Goal: Information Seeking & Learning: Learn about a topic

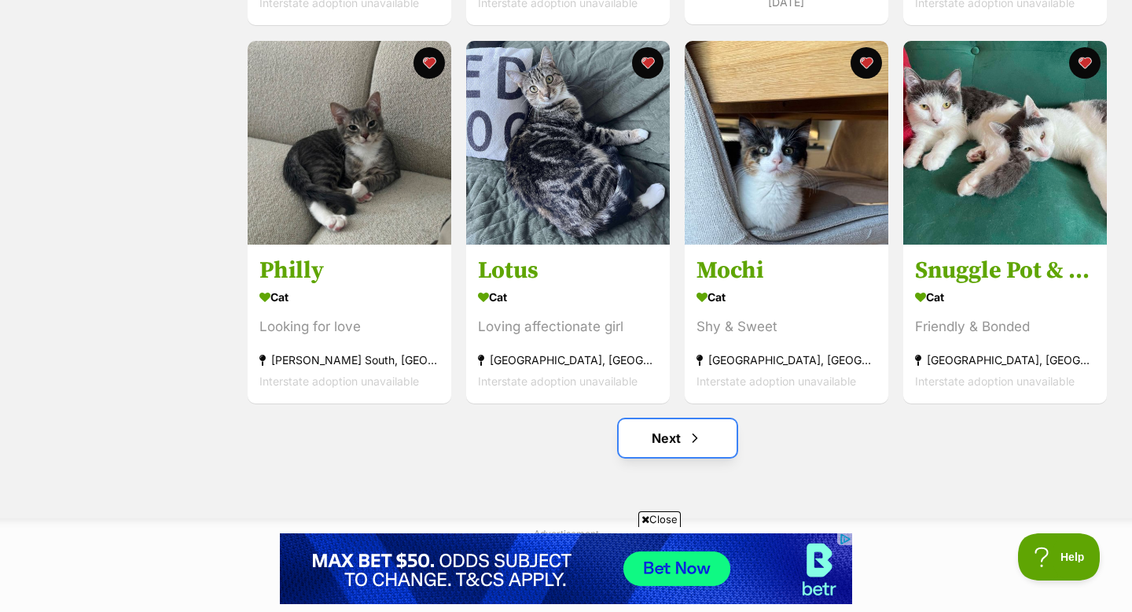
click at [693, 440] on span "Next page" at bounding box center [695, 437] width 16 height 19
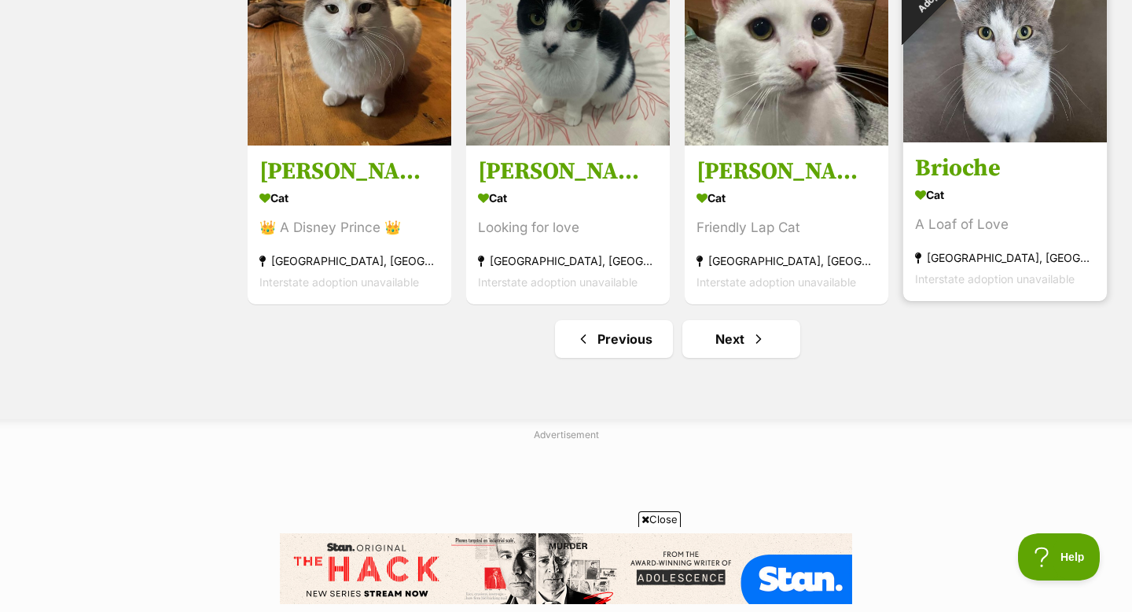
click at [1018, 142] on img at bounding box center [1005, 41] width 204 height 204
click at [1017, 133] on img at bounding box center [1005, 41] width 204 height 204
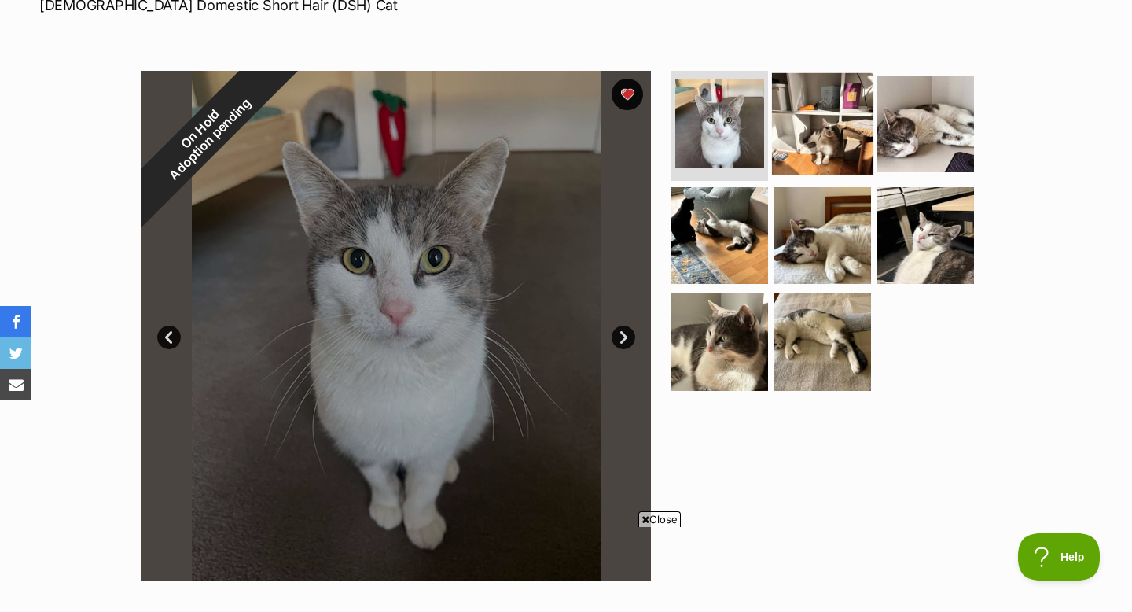
click at [816, 120] on img at bounding box center [822, 123] width 101 height 101
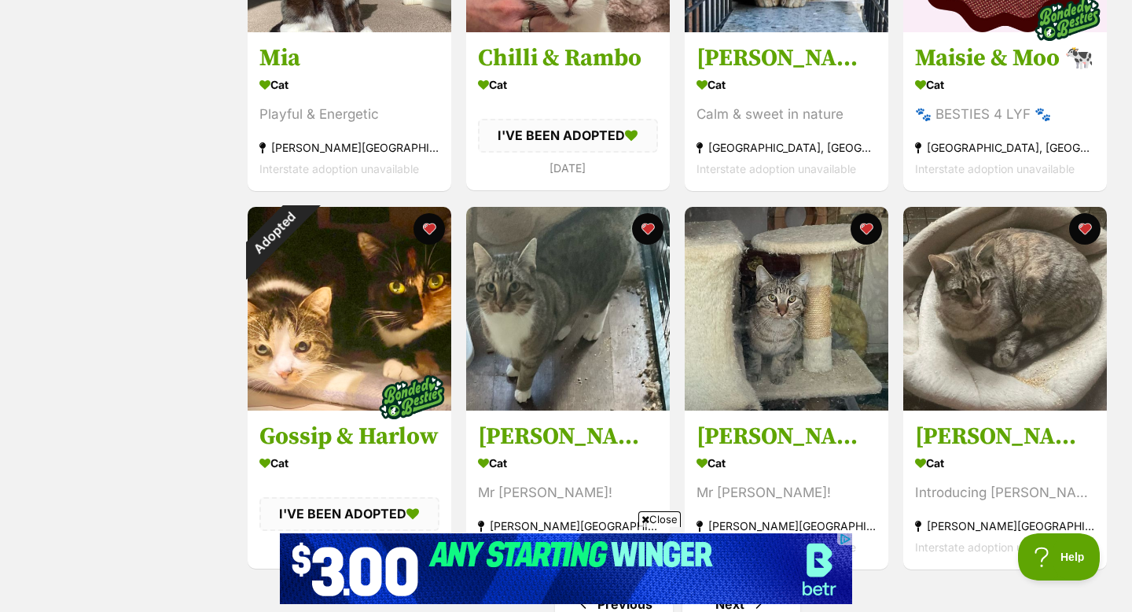
scroll to position [1733, 0]
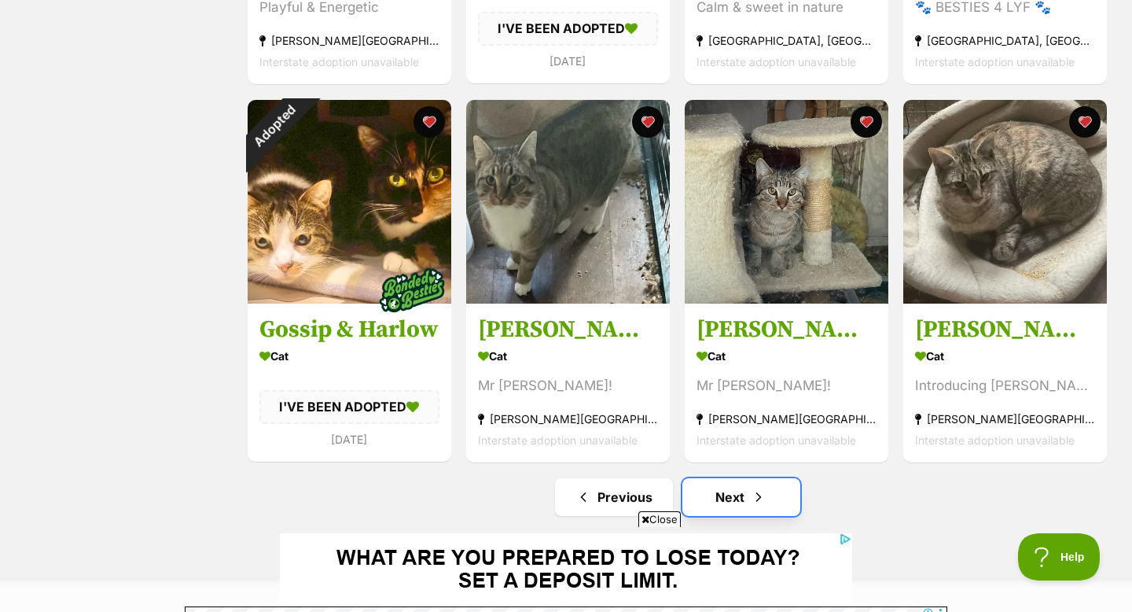
click at [757, 485] on link "Next" at bounding box center [741, 497] width 118 height 38
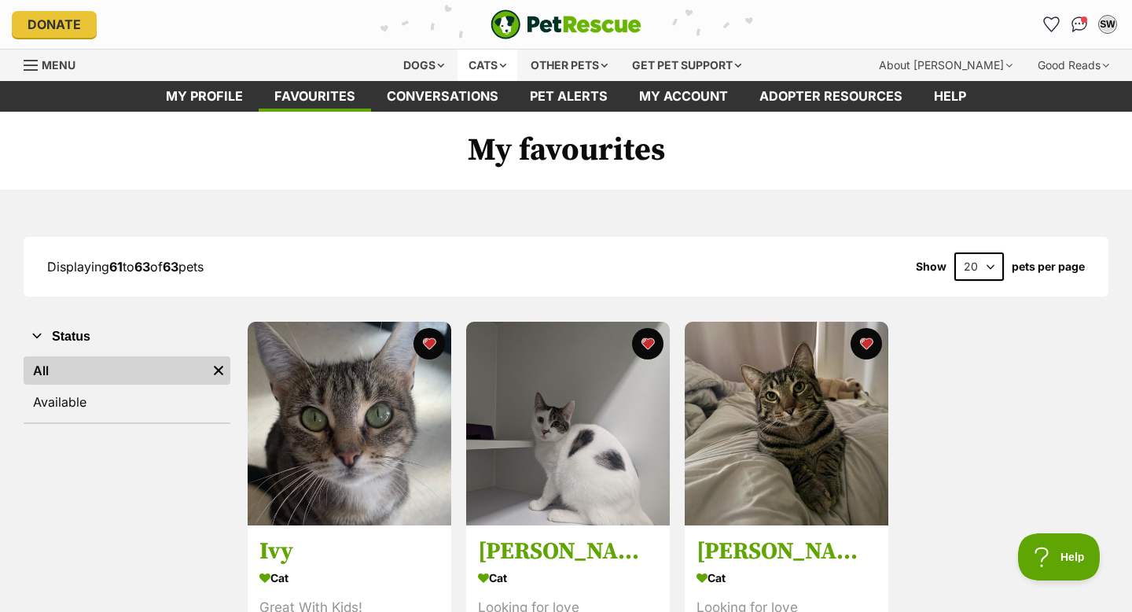
click at [485, 53] on div "Cats" at bounding box center [488, 65] width 60 height 31
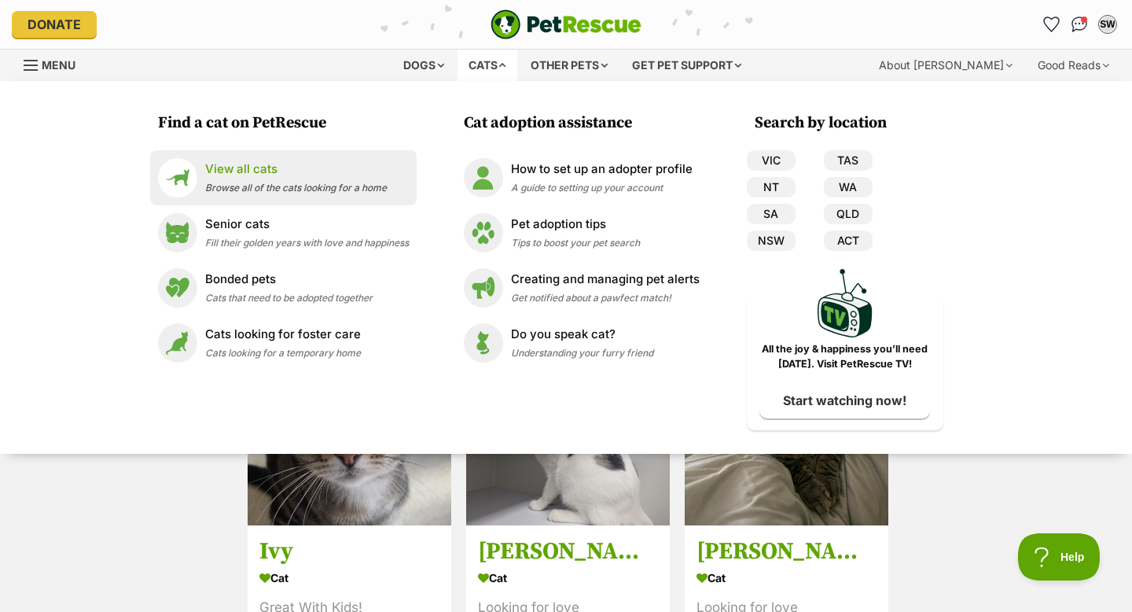
click at [358, 182] on span "Browse all of the cats looking for a home" at bounding box center [296, 188] width 182 height 12
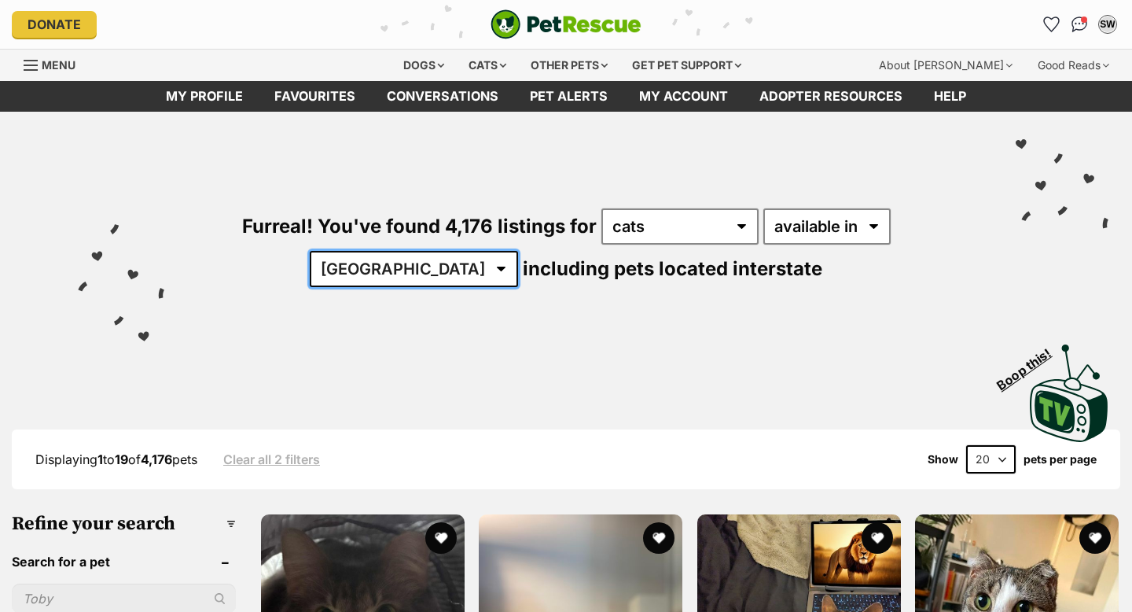
click at [518, 251] on select "[GEOGRAPHIC_DATA] [GEOGRAPHIC_DATA] [GEOGRAPHIC_DATA] [GEOGRAPHIC_DATA] [GEOGRA…" at bounding box center [414, 269] width 208 height 36
select select "VIC"
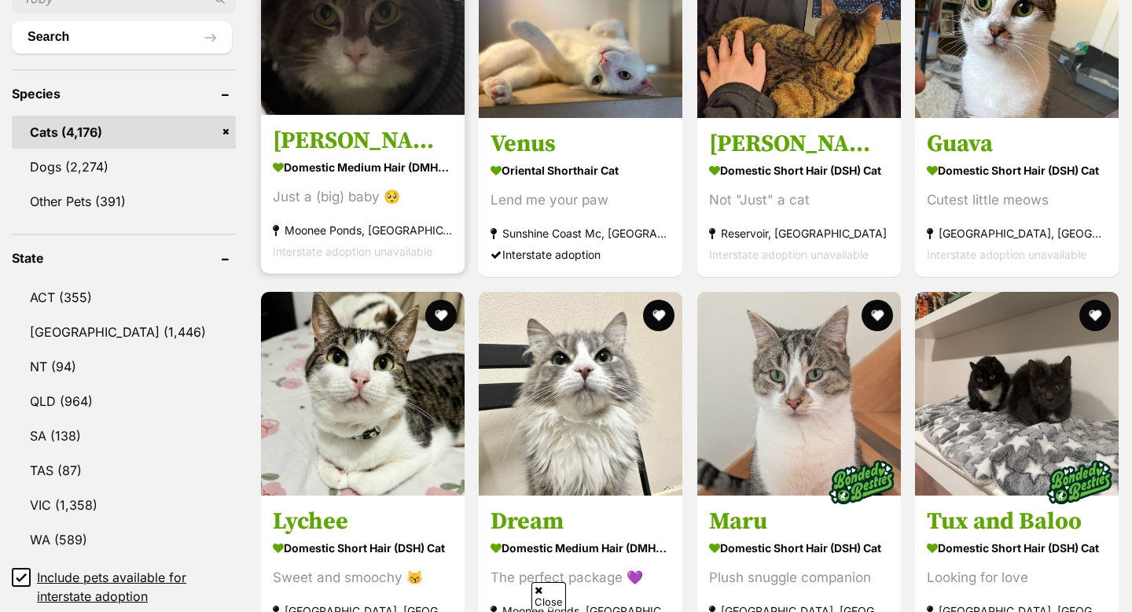
scroll to position [609, 0]
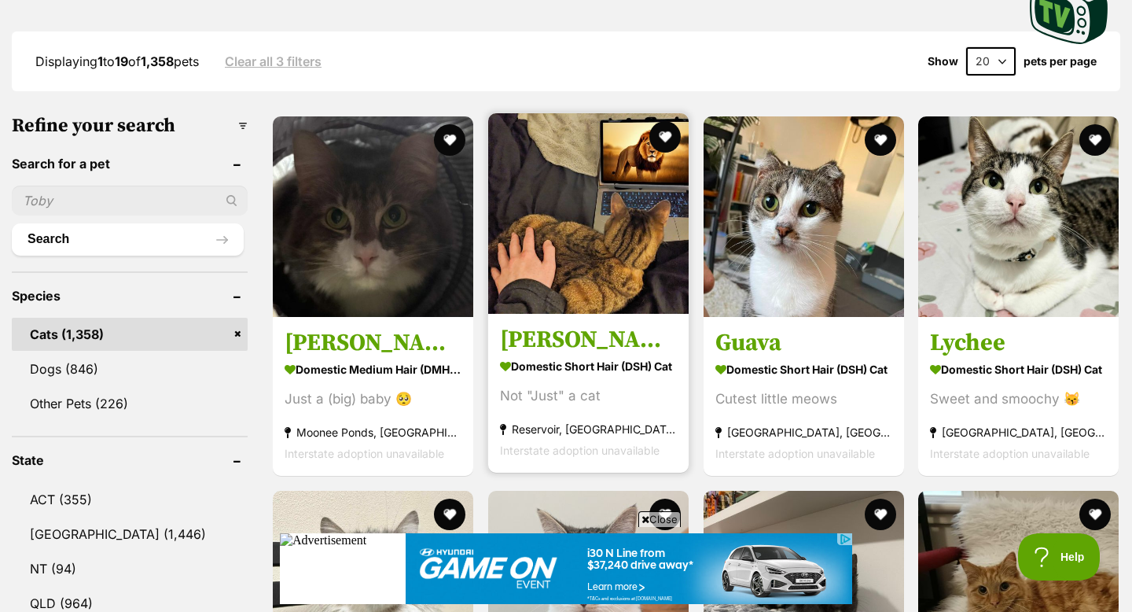
scroll to position [425, 0]
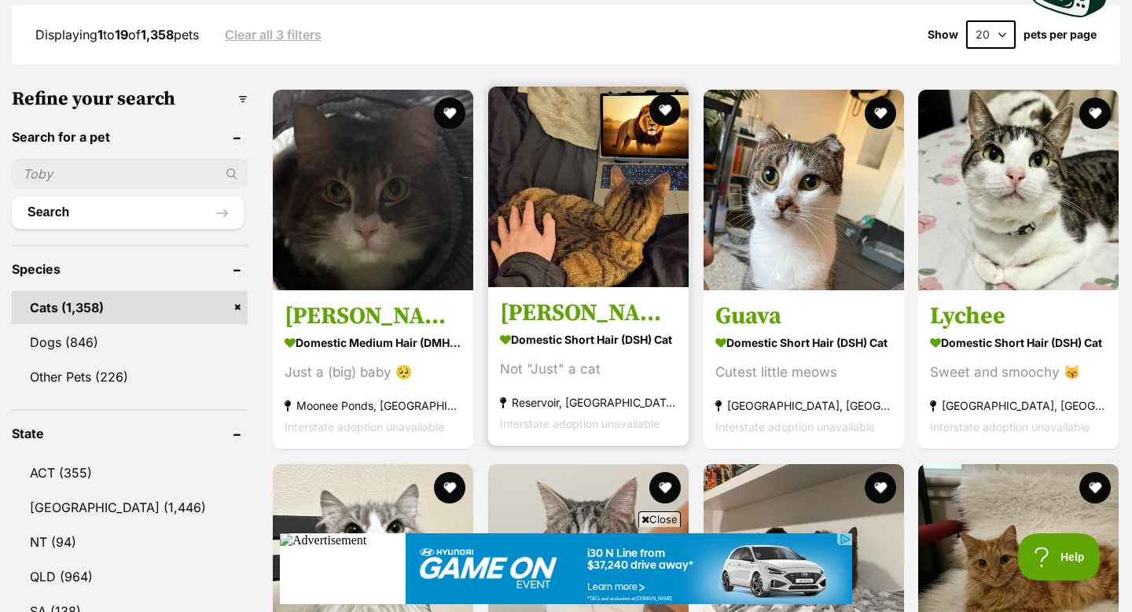
click at [612, 245] on img at bounding box center [588, 186] width 200 height 200
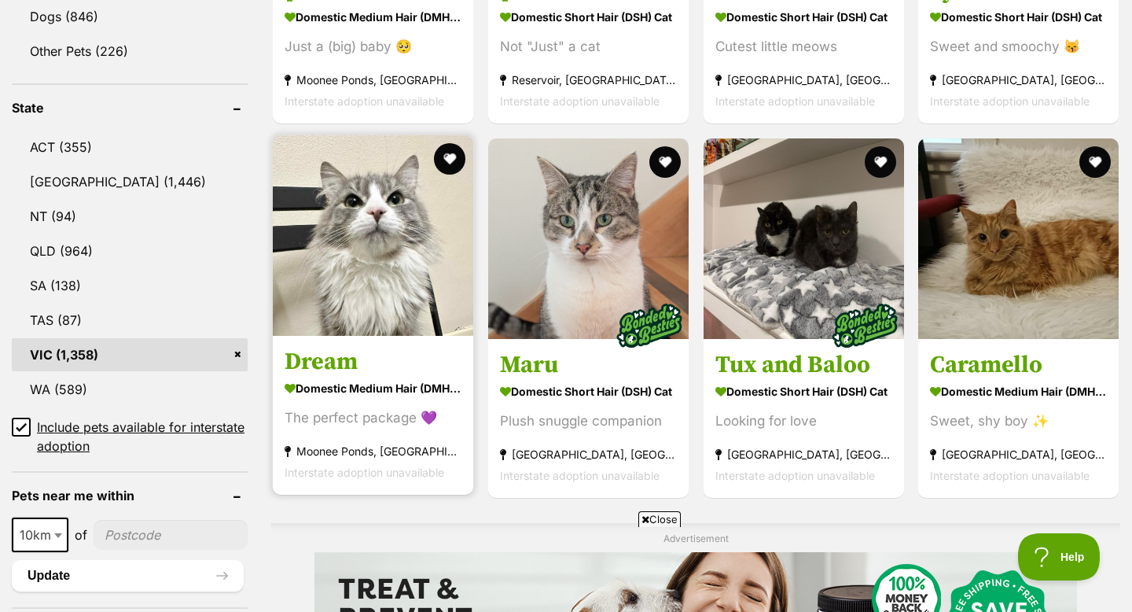
click at [388, 318] on img at bounding box center [373, 235] width 200 height 200
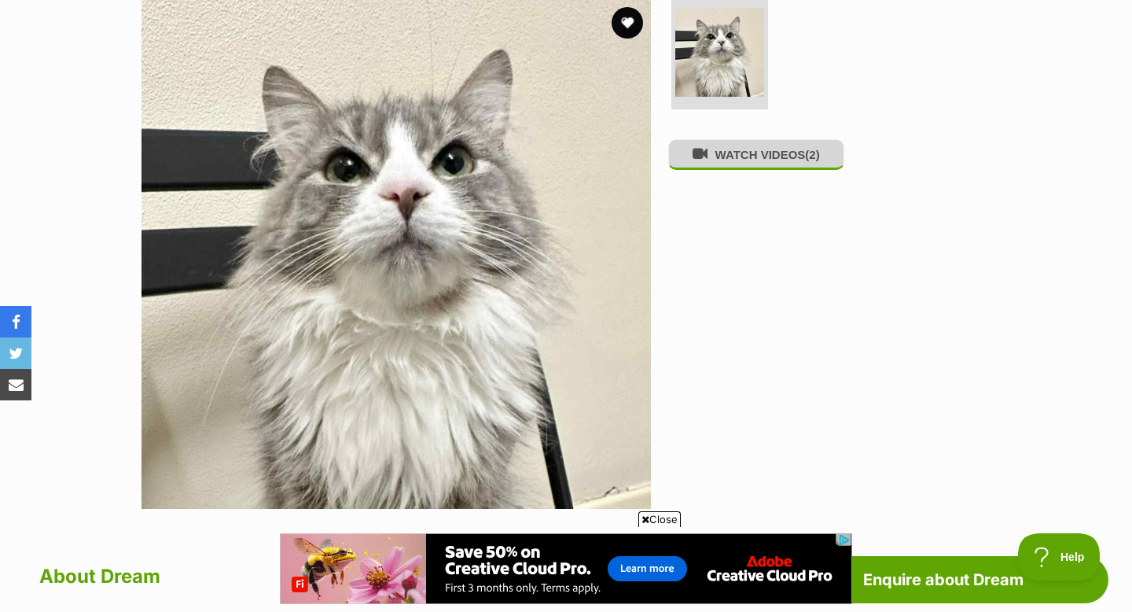
scroll to position [319, 0]
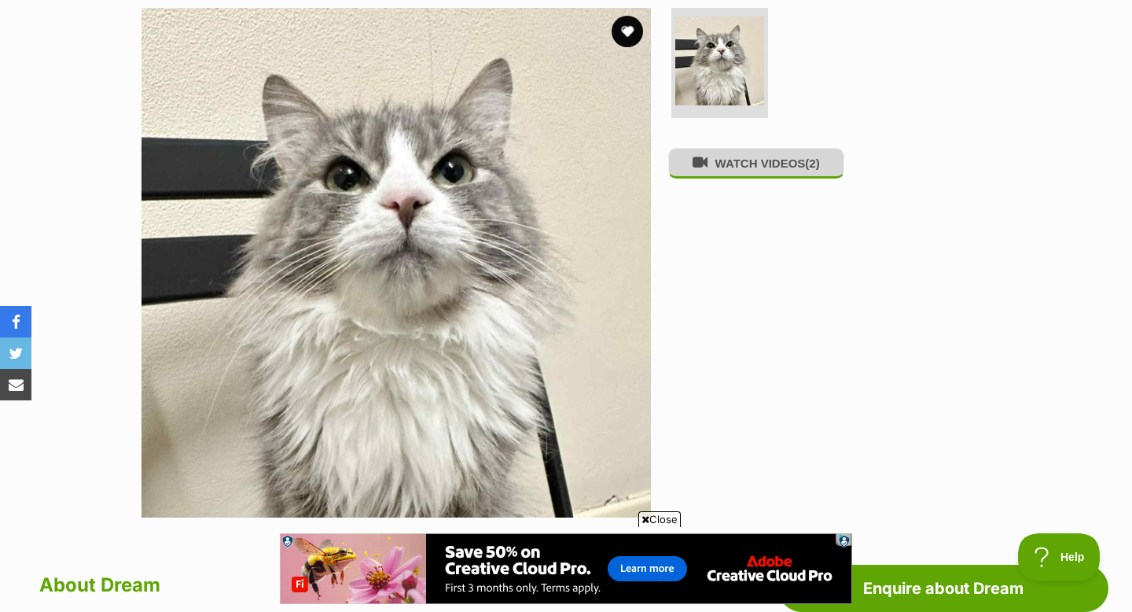
click at [723, 178] on button "WATCH VIDEOS (2)" at bounding box center [756, 163] width 176 height 31
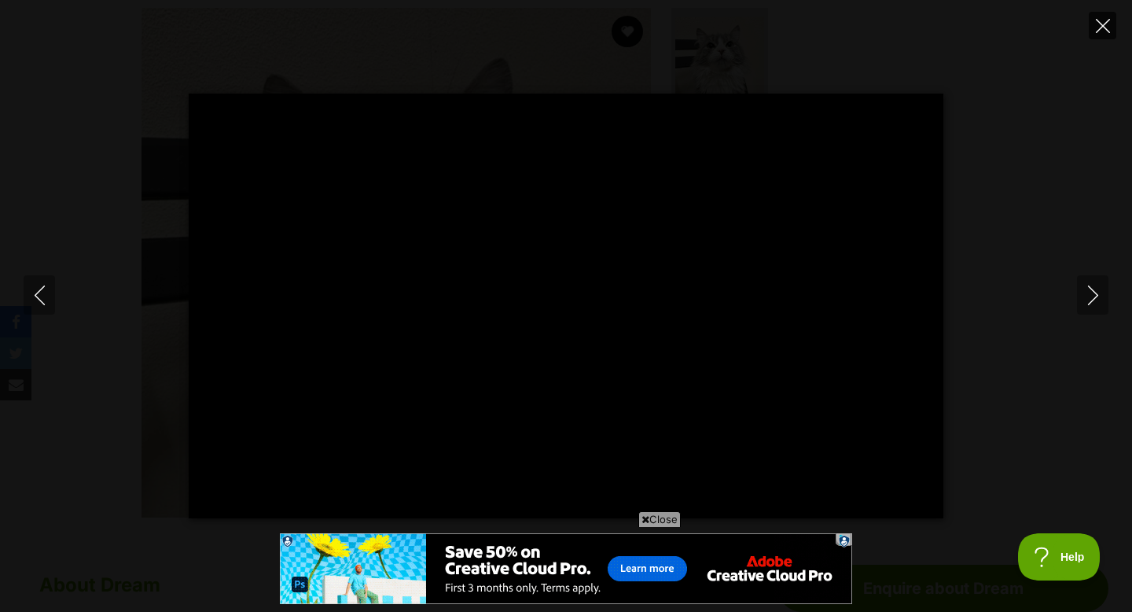
click at [1102, 12] on button "Close" at bounding box center [1103, 26] width 28 height 28
type input "21.94"
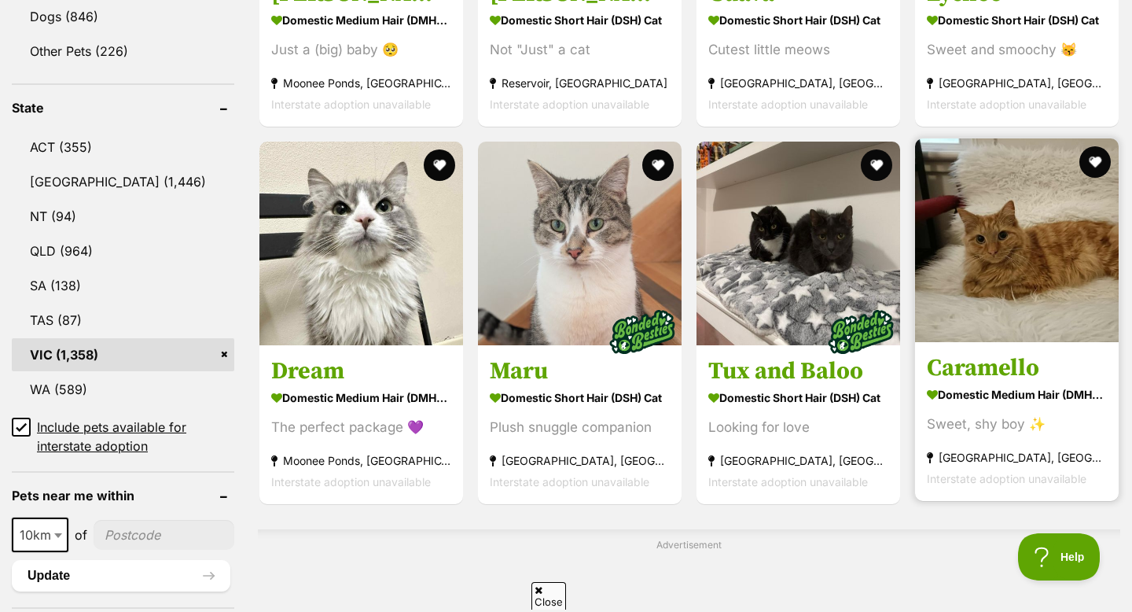
click at [1013, 304] on img at bounding box center [1017, 240] width 204 height 204
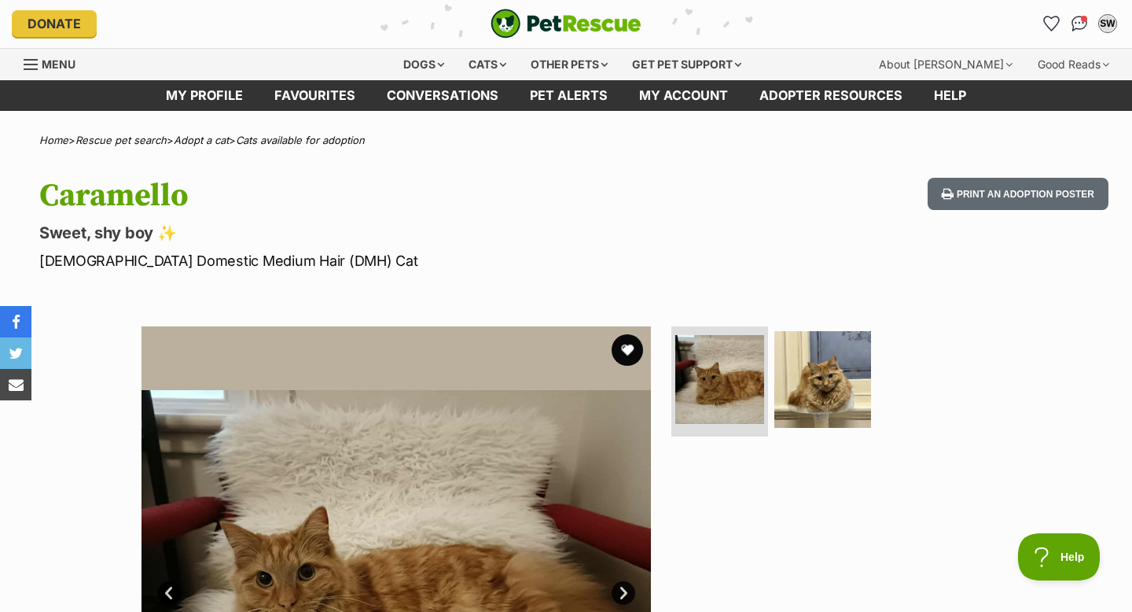
scroll to position [253, 0]
